Goal: Transaction & Acquisition: Purchase product/service

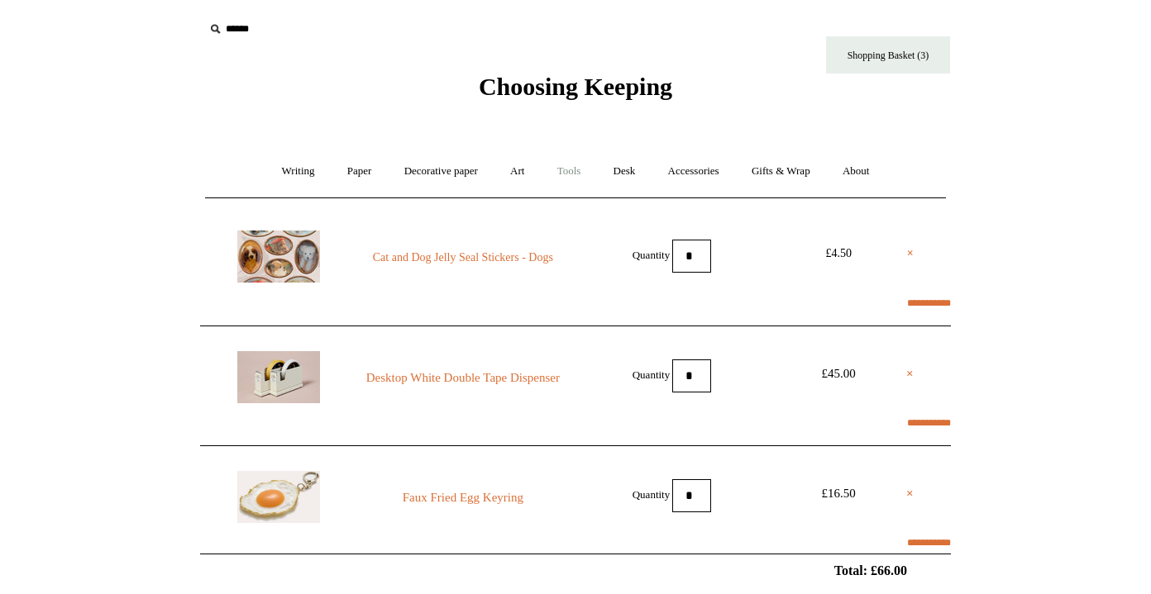
click at [573, 171] on link "Tools +" at bounding box center [569, 172] width 54 height 44
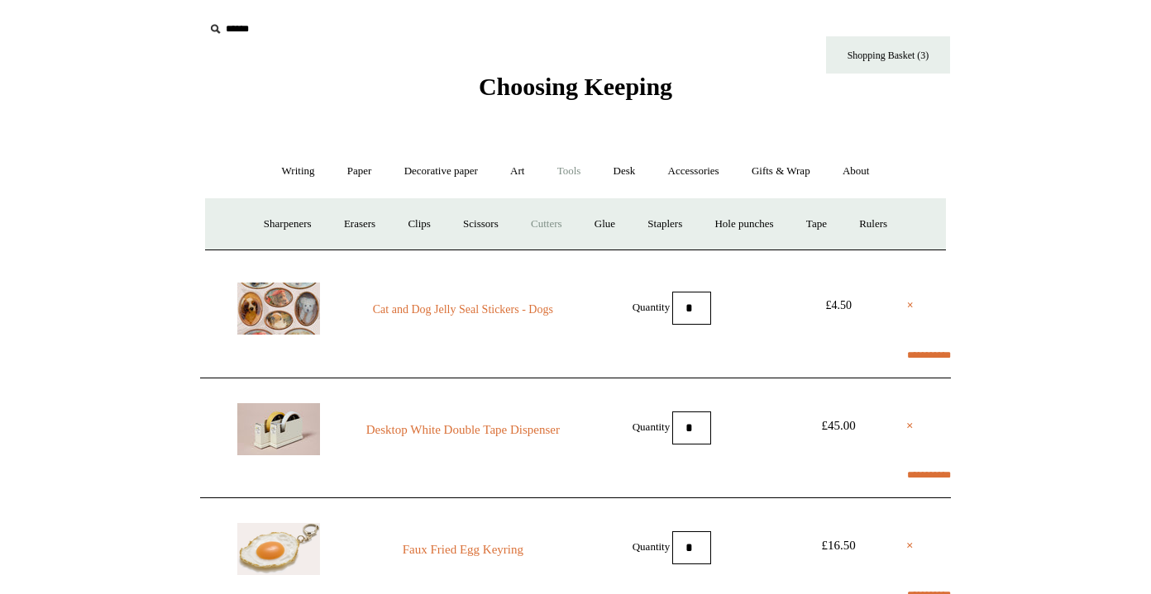
click at [533, 226] on link "Cutters" at bounding box center [546, 224] width 61 height 44
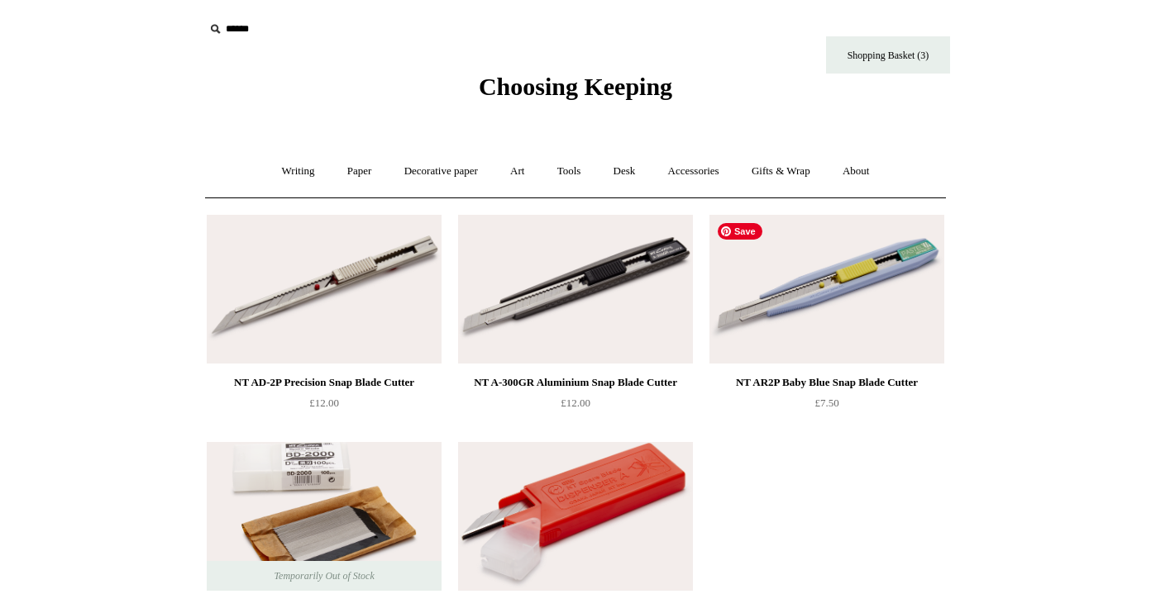
click at [764, 318] on img at bounding box center [826, 289] width 235 height 149
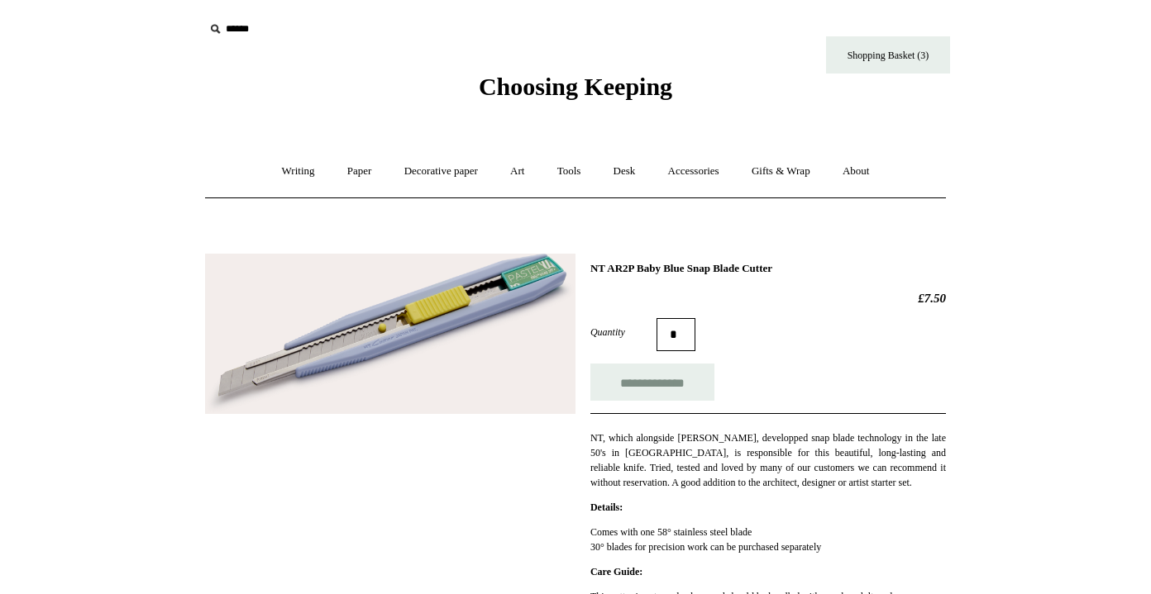
drag, startPoint x: 803, startPoint y: 269, endPoint x: 615, endPoint y: 252, distance: 189.2
click at [615, 252] on div "**********" at bounding box center [575, 529] width 741 height 576
copy h1 "NT AR2P Baby Blue Snap Blade Cutter"
